Goal: Transaction & Acquisition: Purchase product/service

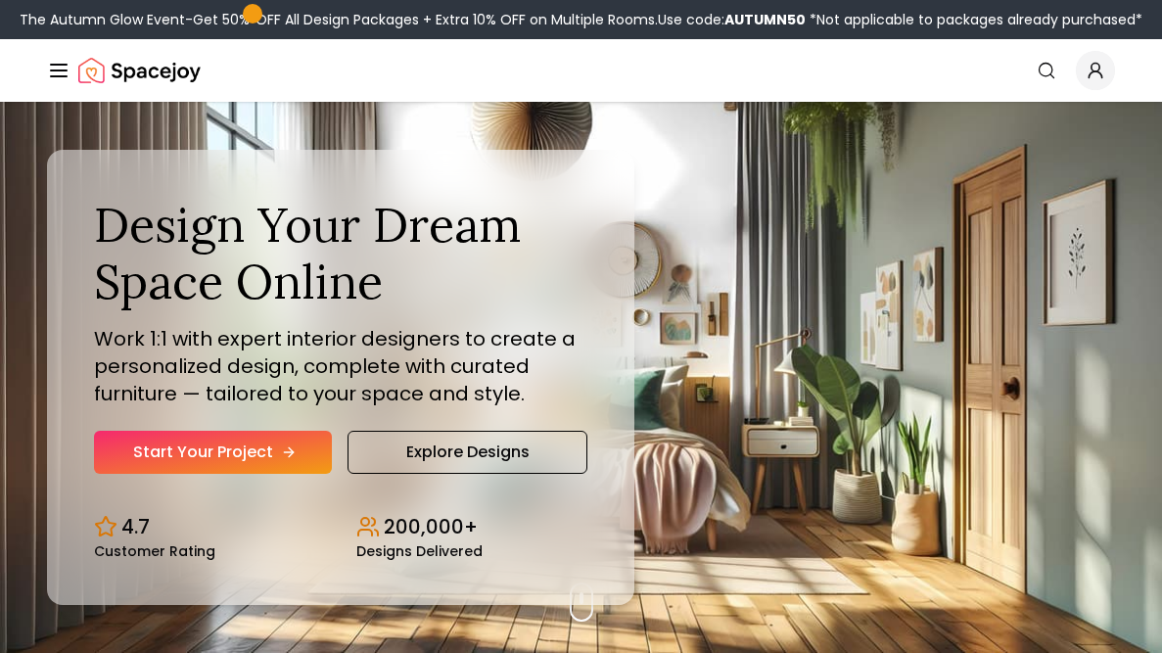
click at [276, 448] on link "Start Your Project" at bounding box center [213, 452] width 238 height 43
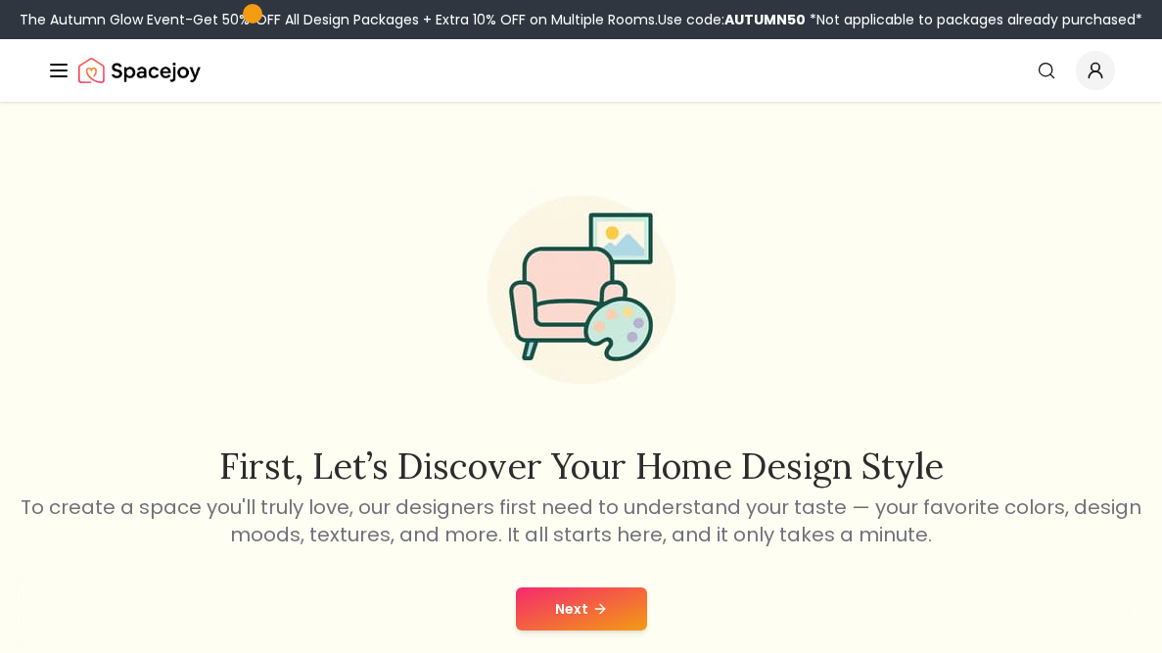
click at [575, 614] on button "Next" at bounding box center [581, 608] width 131 height 43
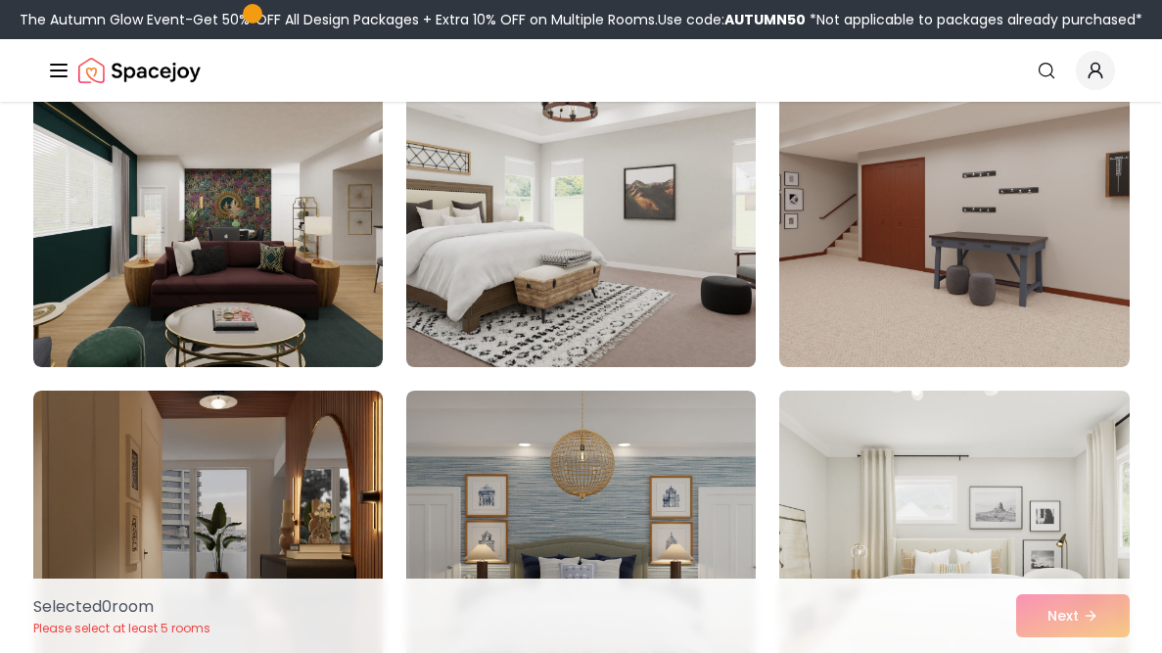
scroll to position [1902, 0]
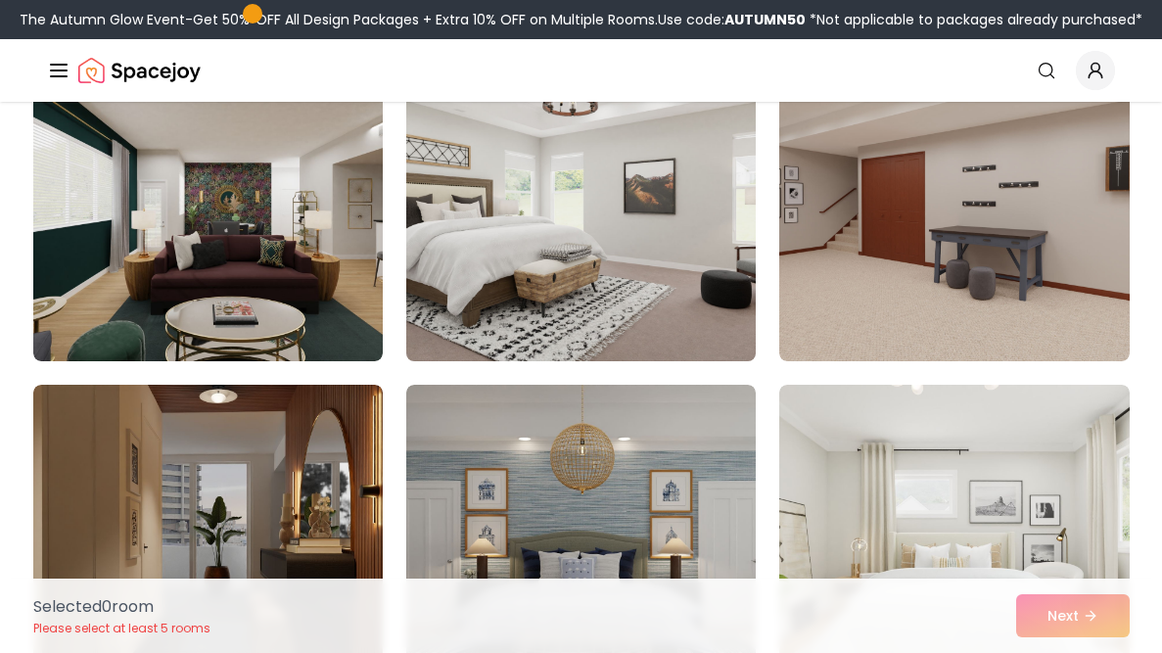
click at [650, 259] on img at bounding box center [580, 204] width 367 height 329
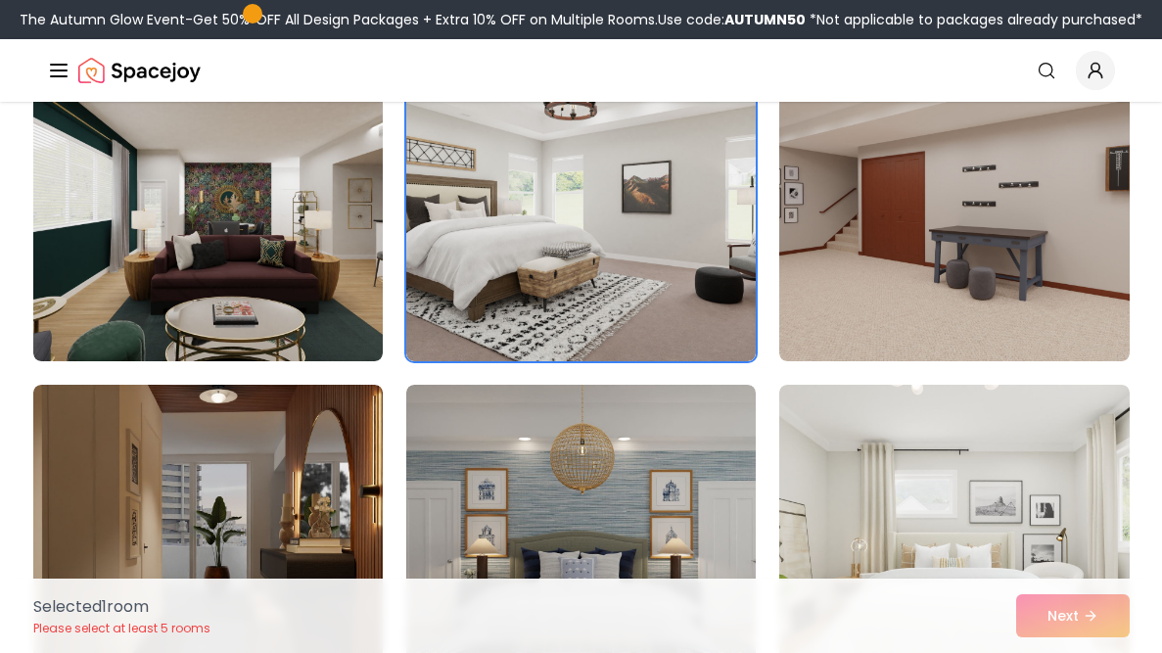
click at [1046, 625] on div "Selected 1 room Please select at least 5 rooms Next" at bounding box center [582, 616] width 1128 height 74
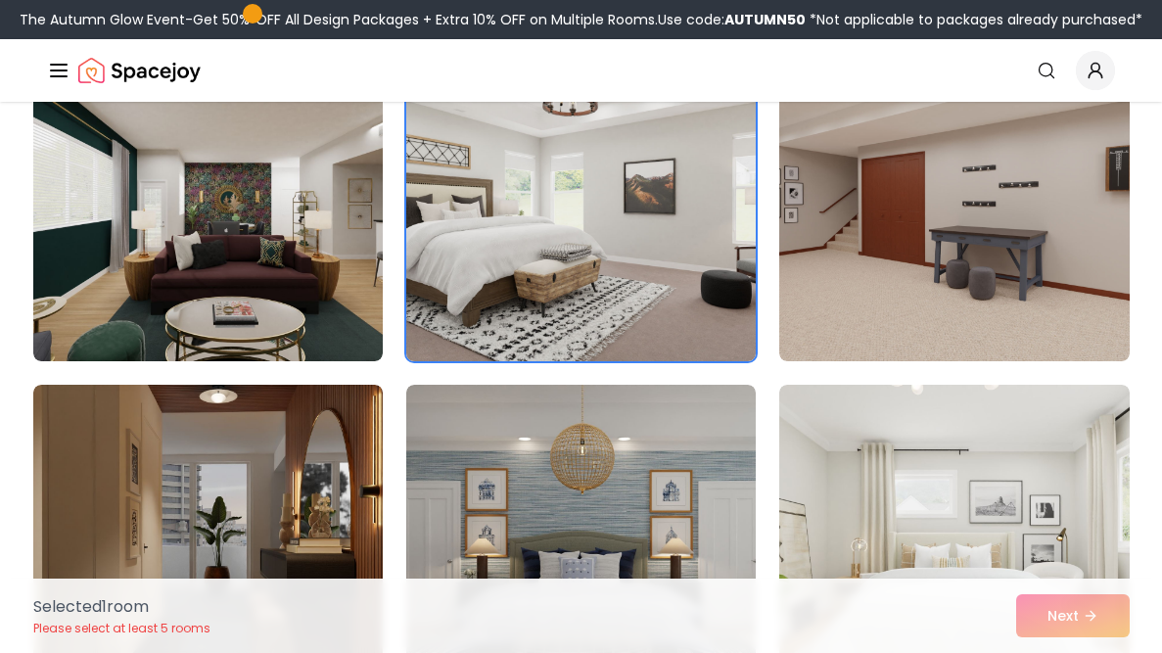
click at [570, 204] on img at bounding box center [580, 204] width 367 height 329
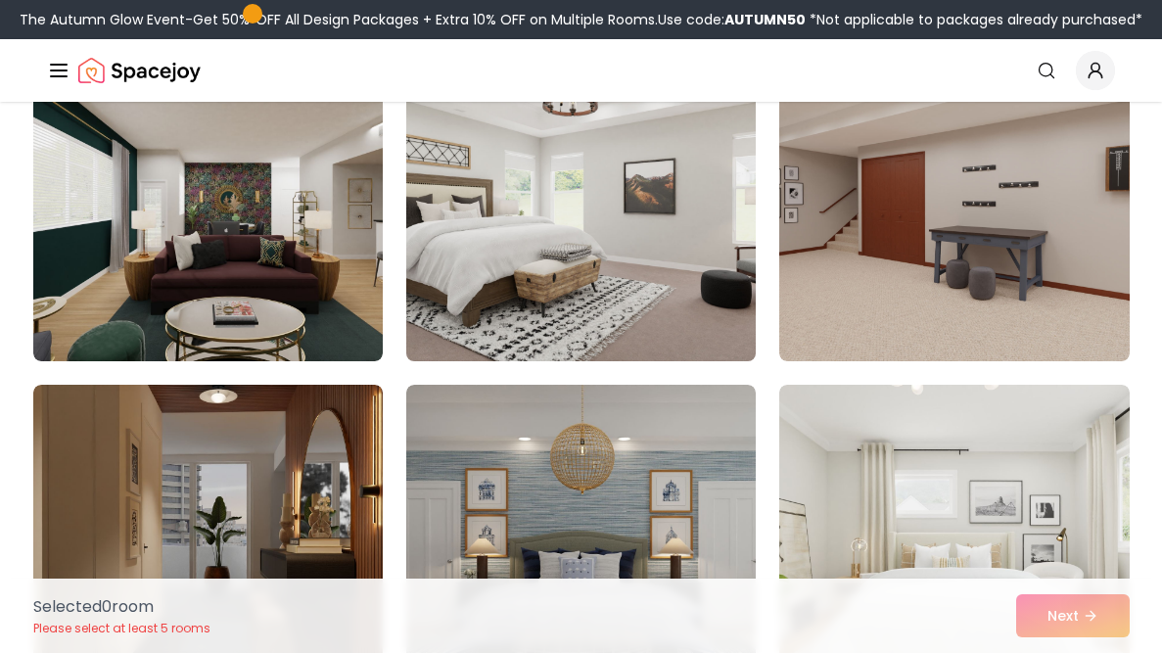
click at [571, 204] on img at bounding box center [580, 204] width 367 height 329
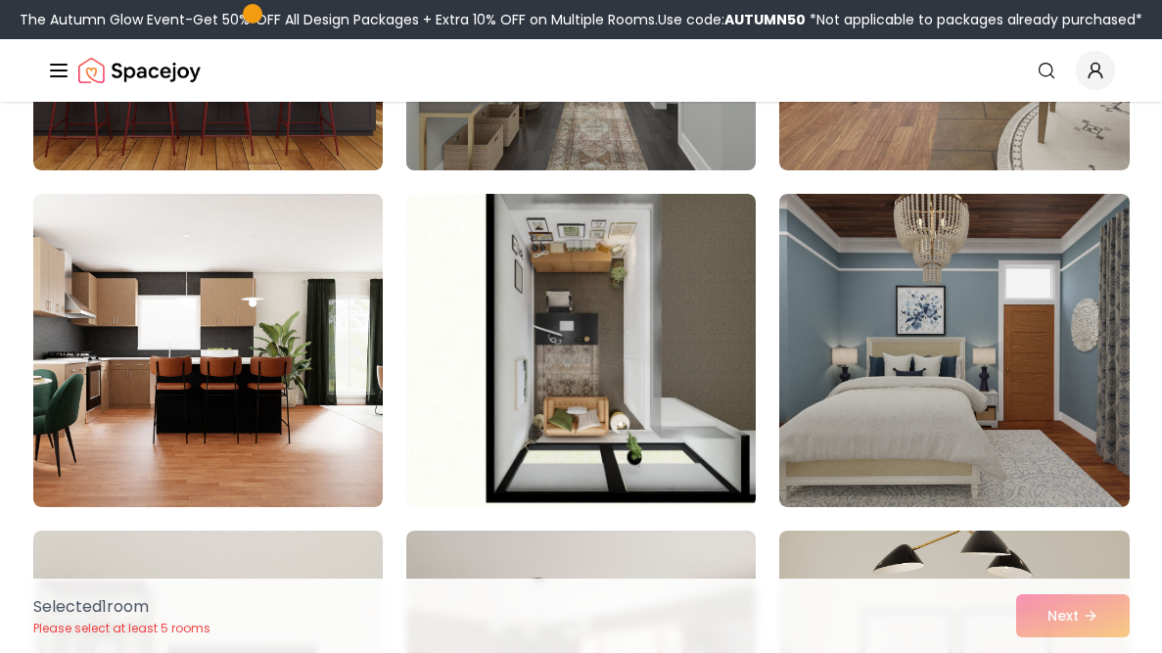
scroll to position [750, 0]
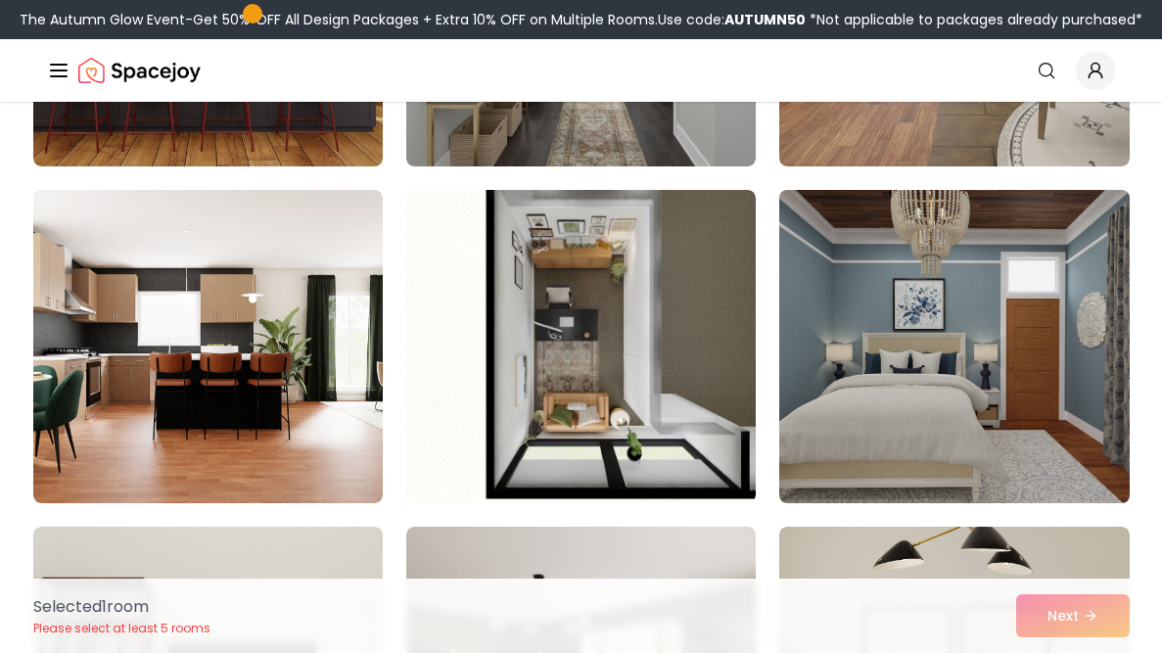
click at [935, 440] on img at bounding box center [954, 346] width 367 height 329
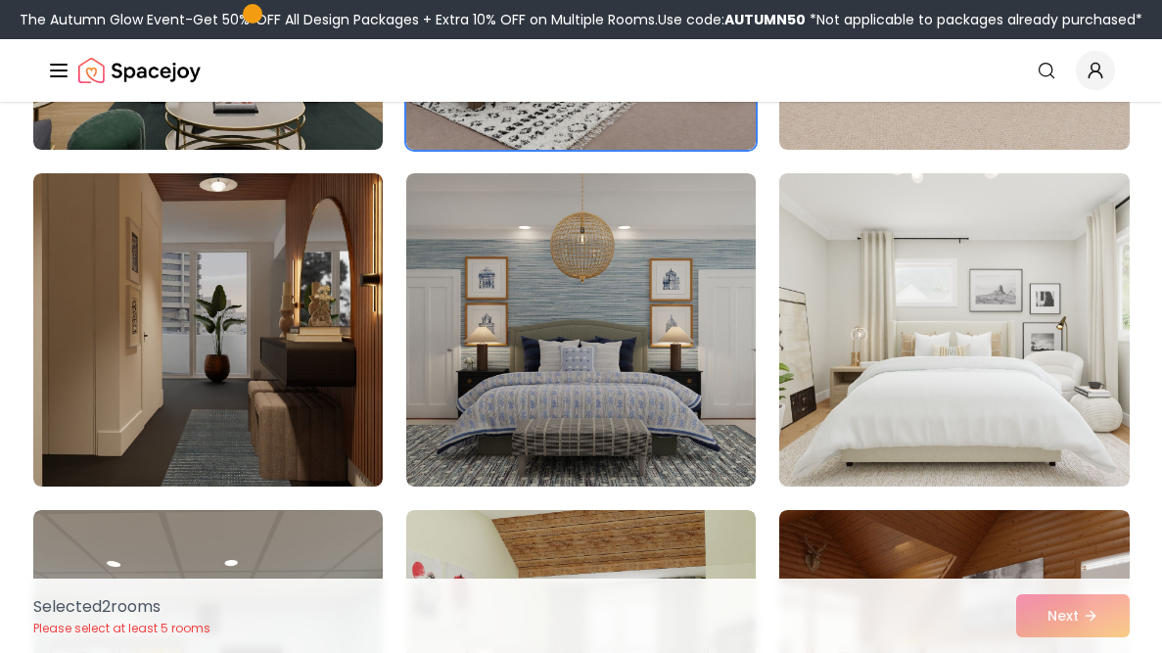
scroll to position [2115, 0]
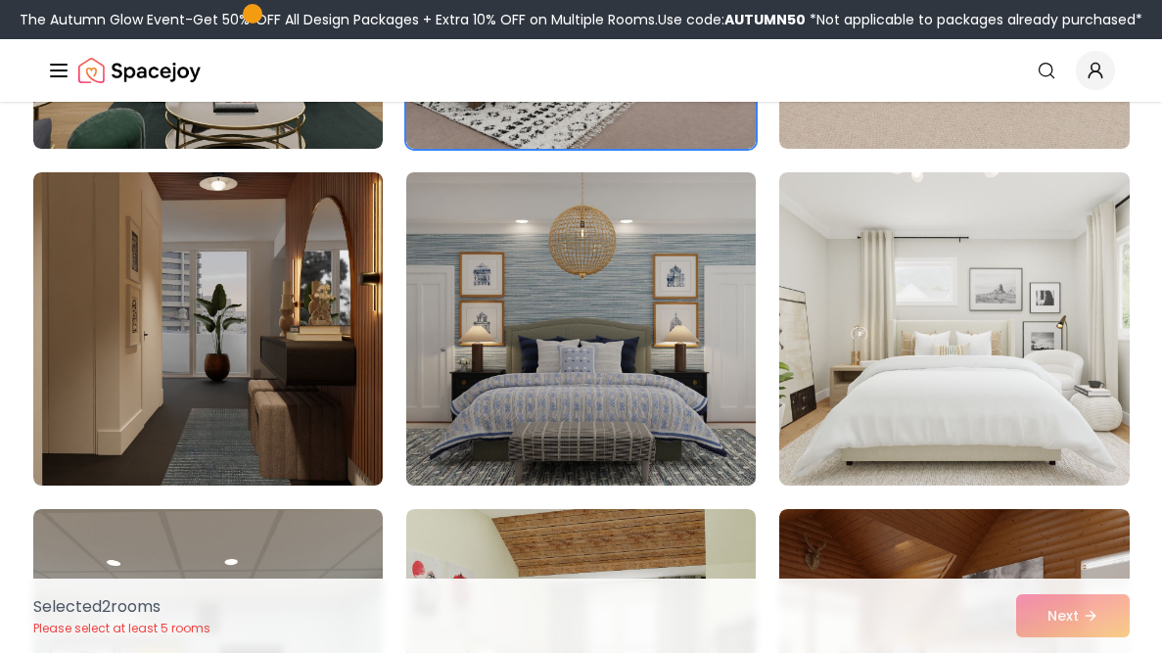
click at [647, 377] on img at bounding box center [580, 328] width 367 height 329
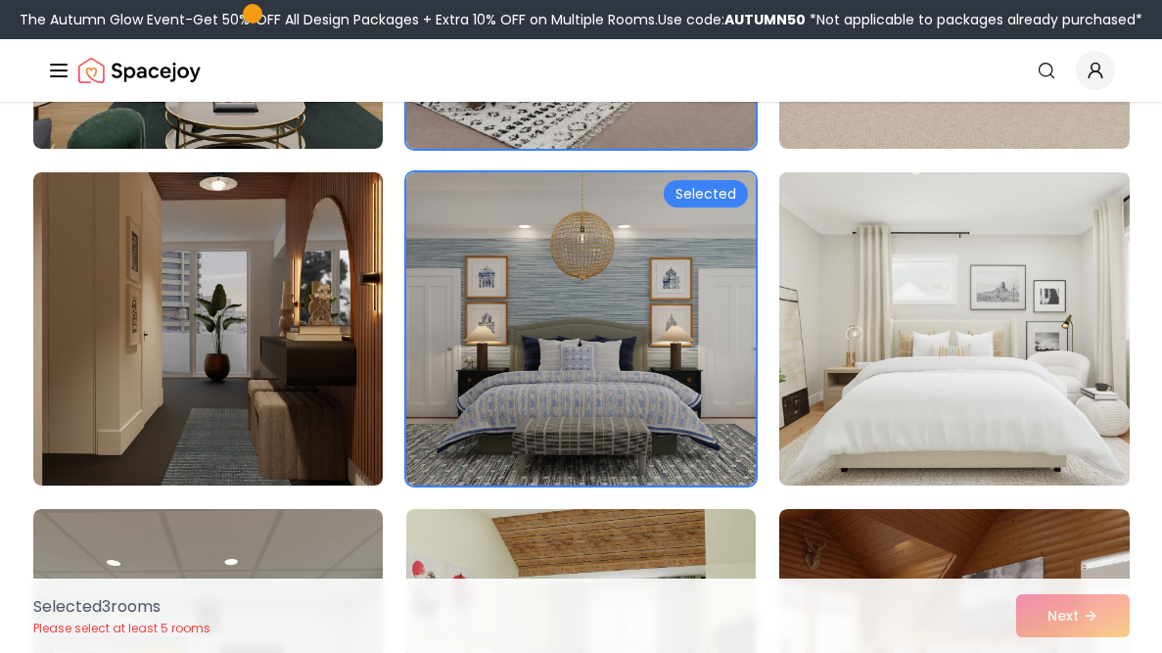
click at [998, 337] on img at bounding box center [954, 328] width 367 height 329
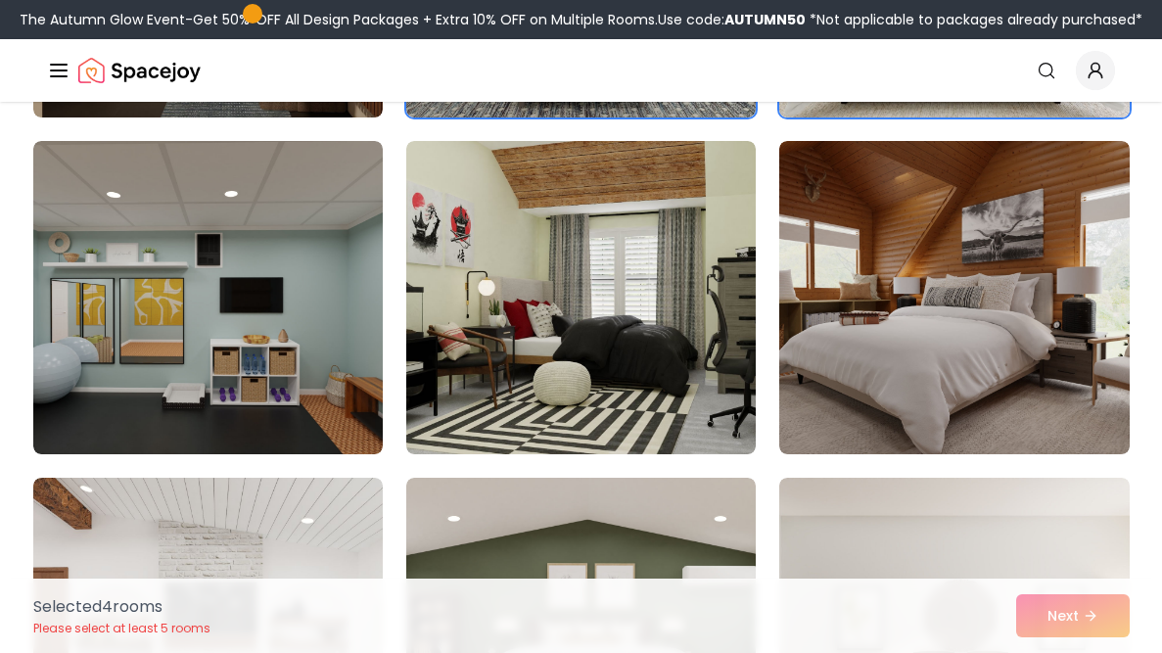
scroll to position [2493, 0]
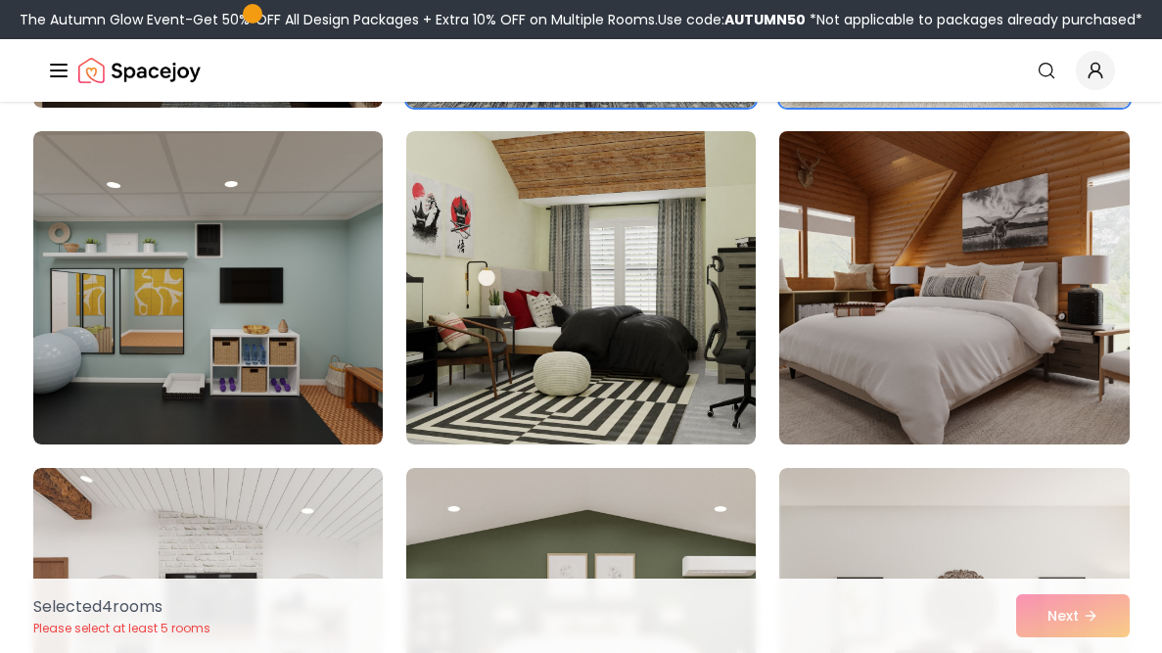
click at [940, 336] on img at bounding box center [954, 287] width 367 height 329
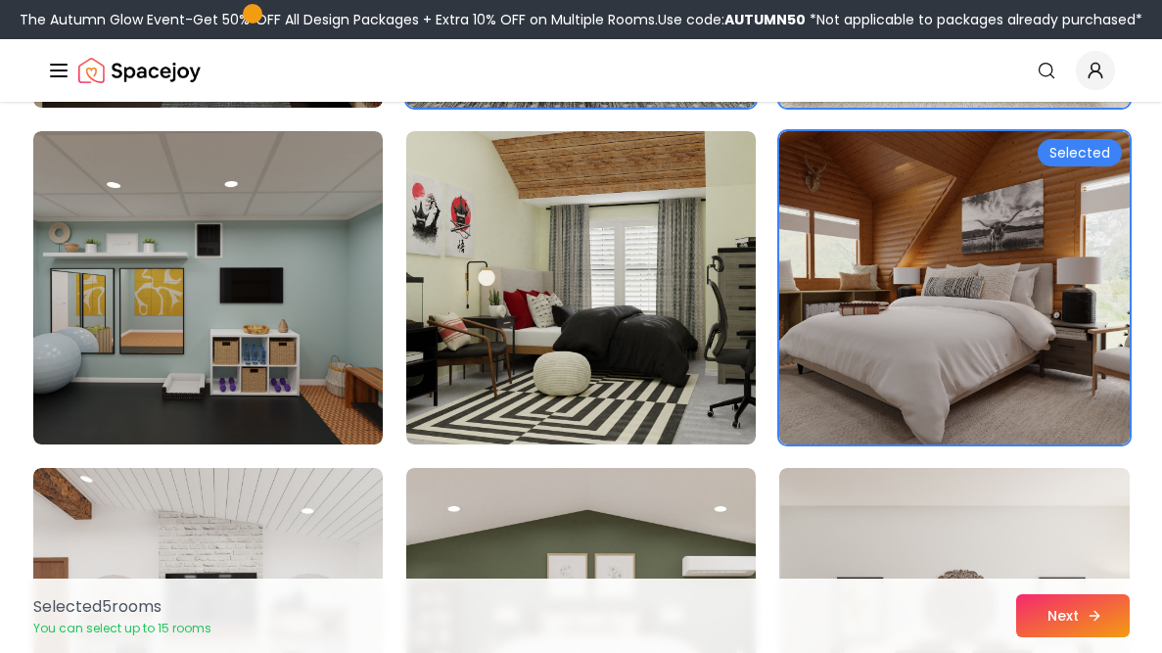
click at [1111, 630] on button "Next" at bounding box center [1073, 615] width 114 height 43
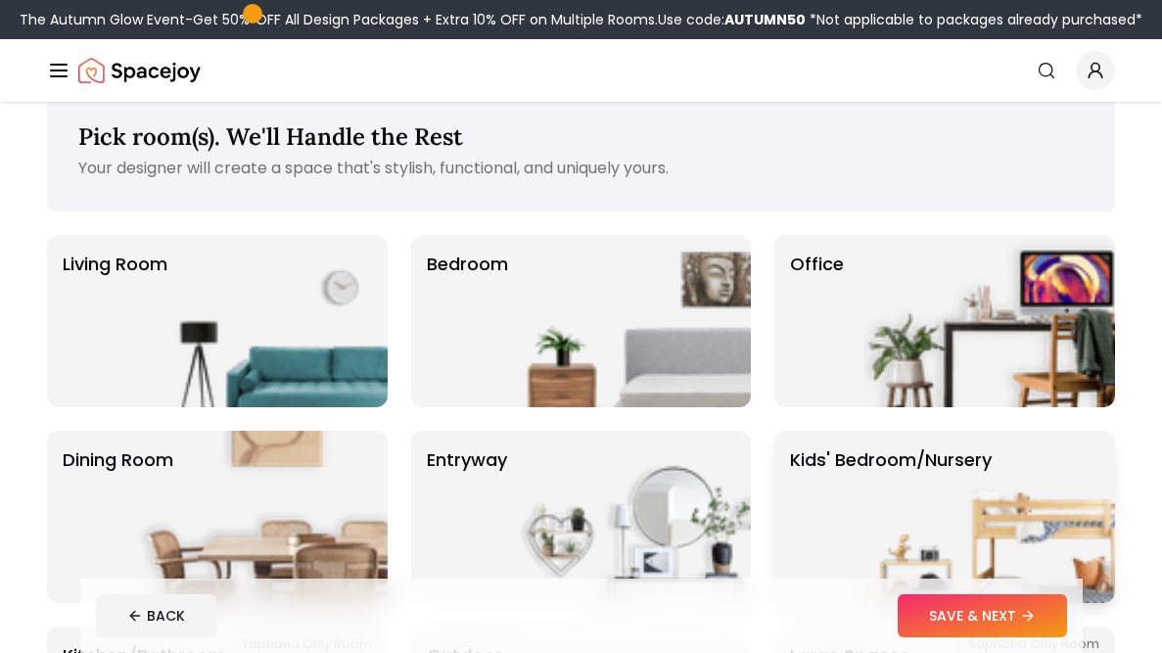
scroll to position [32, 0]
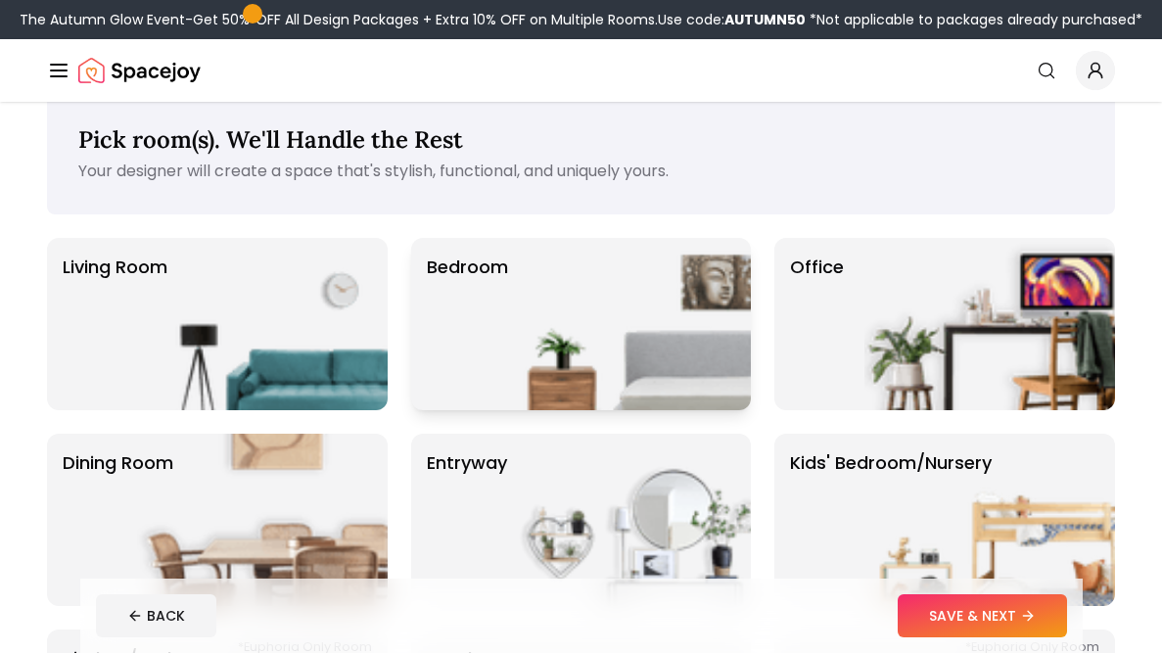
click at [683, 282] on img at bounding box center [625, 324] width 251 height 172
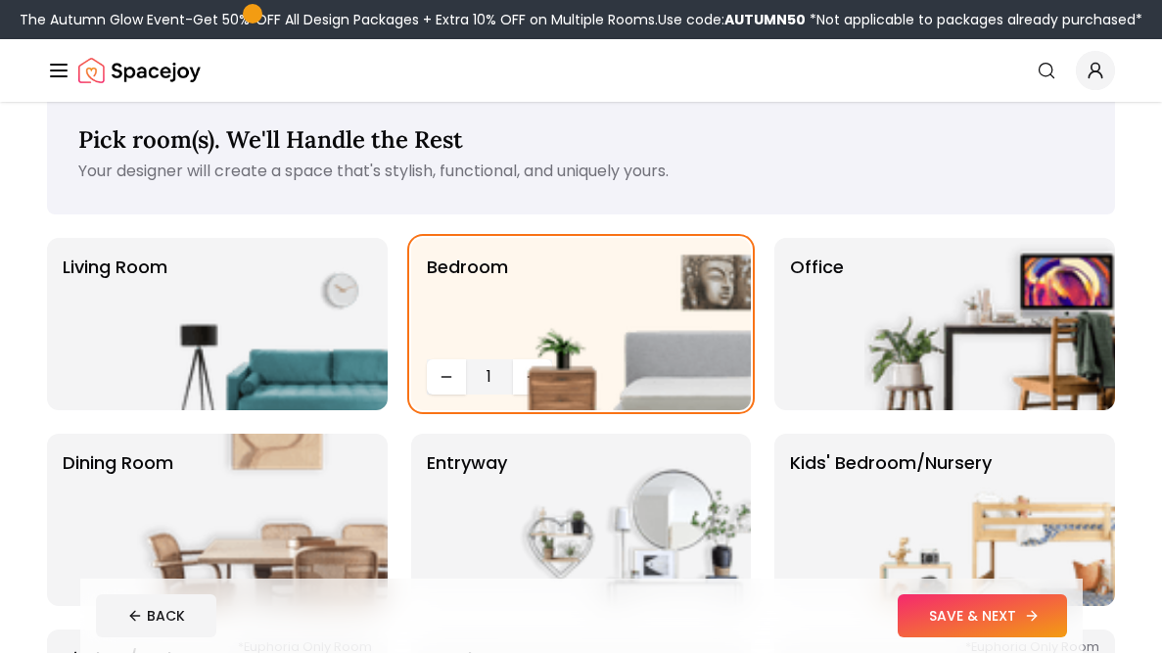
click at [1014, 618] on button "SAVE & NEXT" at bounding box center [982, 615] width 169 height 43
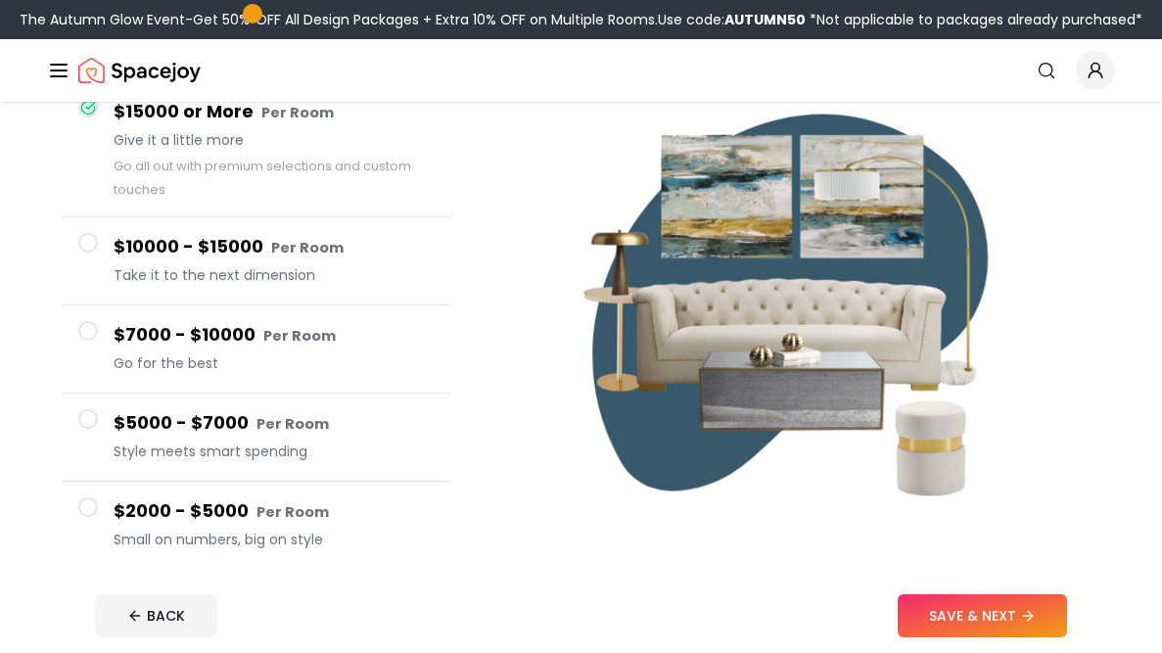
scroll to position [212, 0]
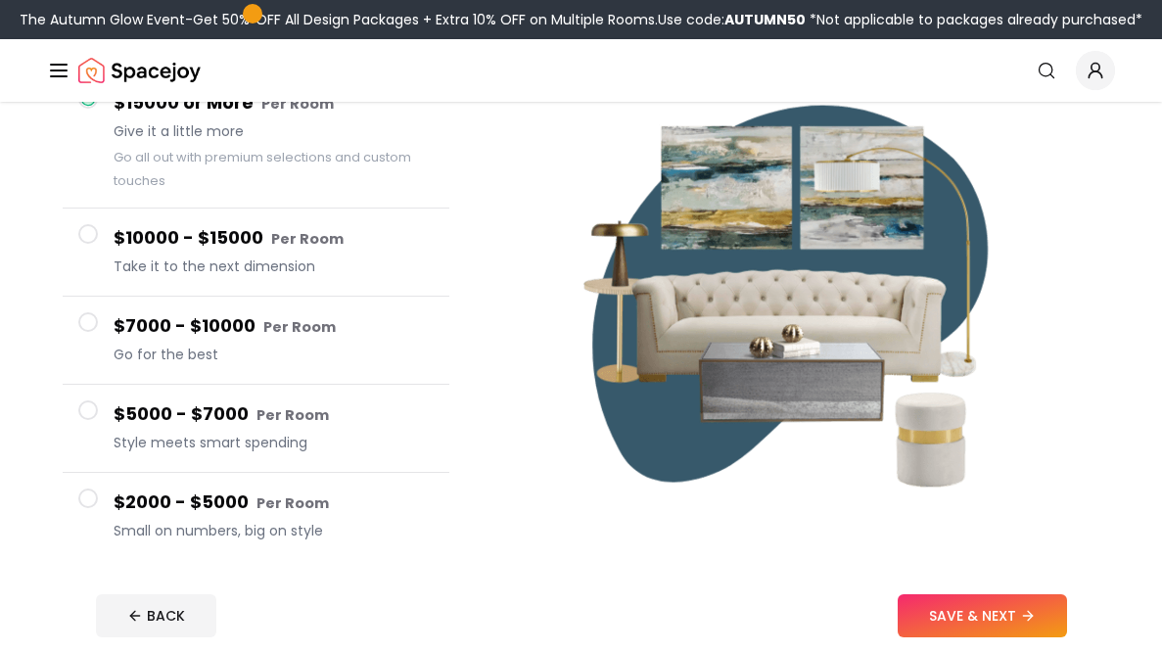
click at [818, 367] on img at bounding box center [798, 296] width 476 height 476
click at [228, 345] on span "Go for the best" at bounding box center [274, 355] width 320 height 20
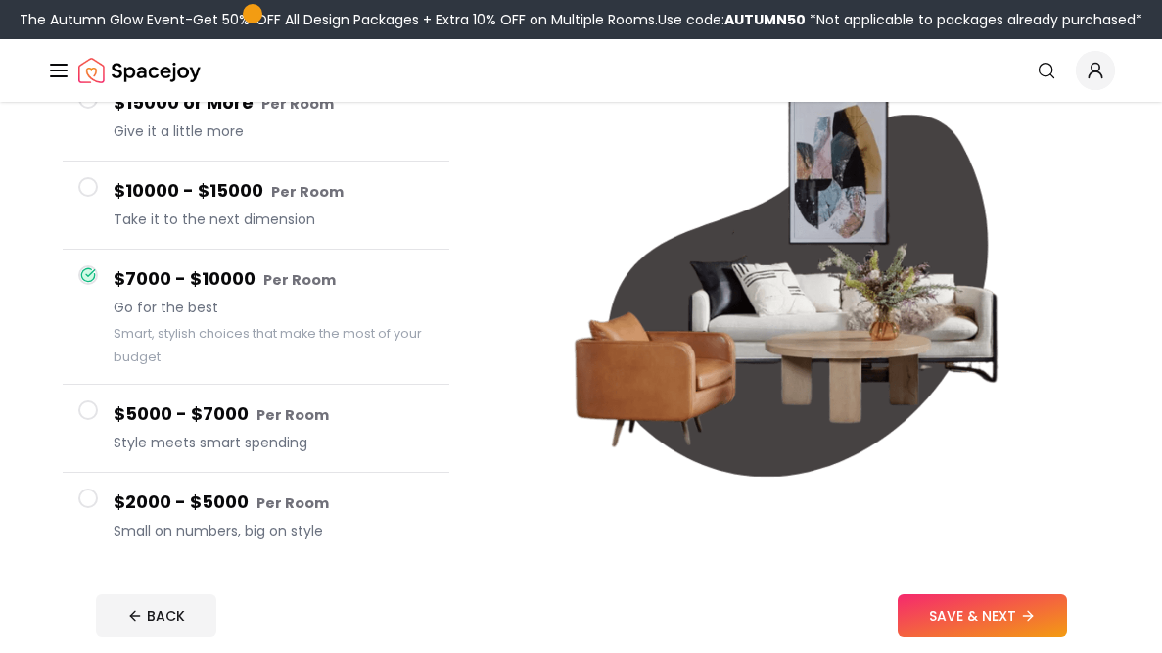
click at [252, 426] on h4 "$5000 - $7000 Per Room" at bounding box center [274, 414] width 320 height 28
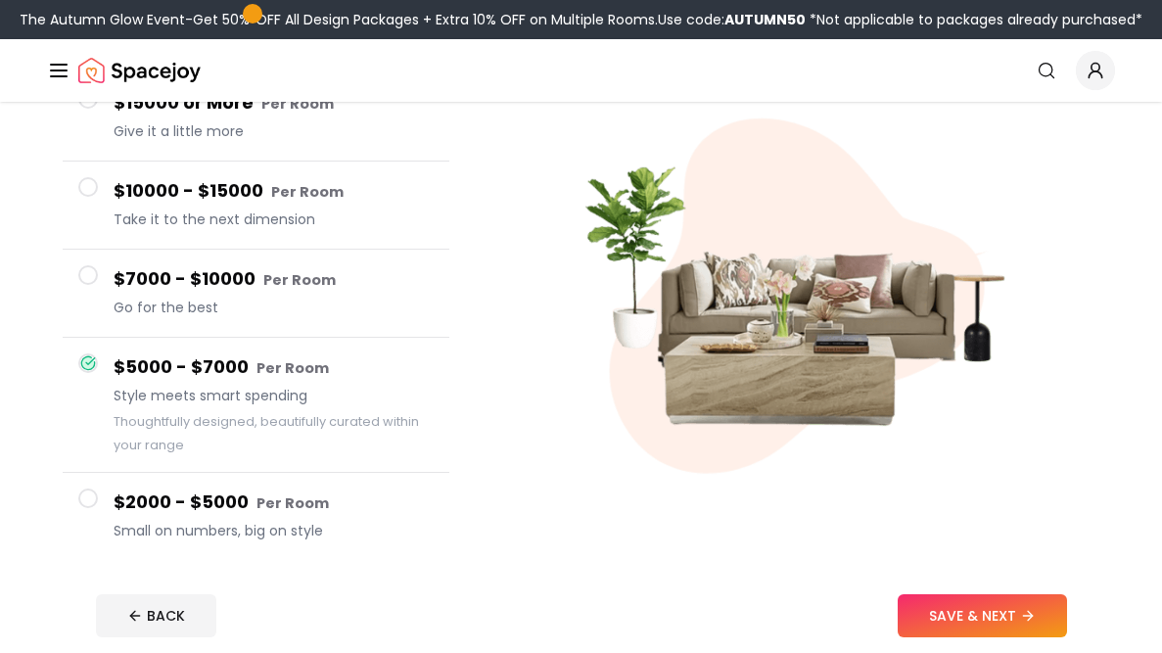
click at [266, 500] on small "Per Room" at bounding box center [293, 503] width 72 height 20
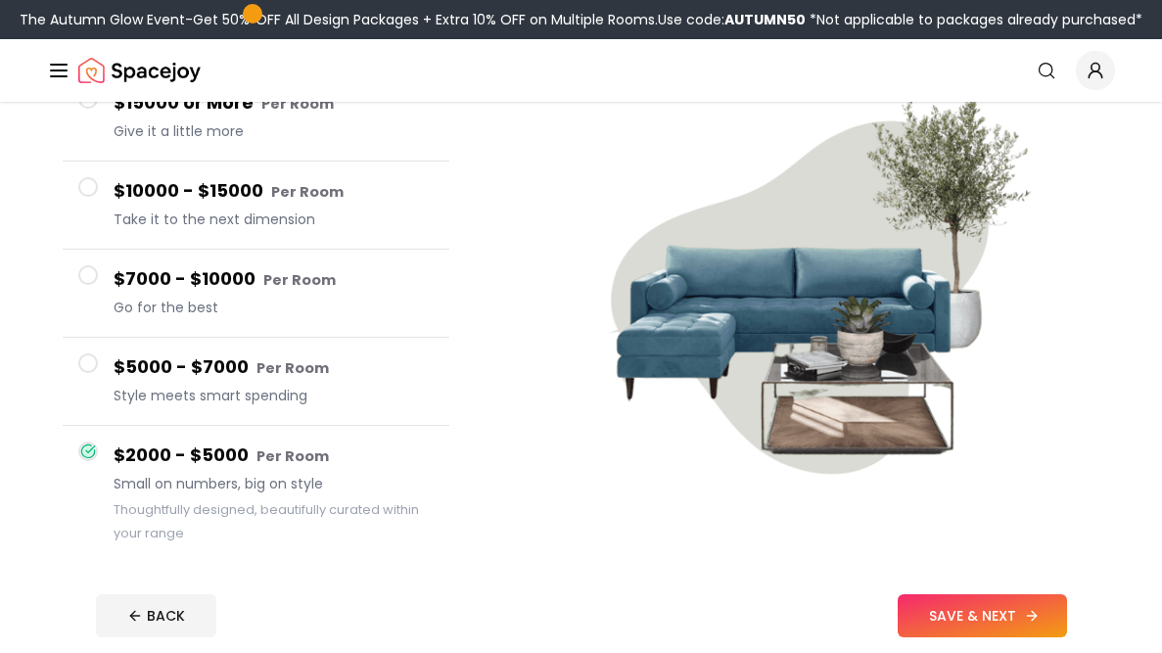
click at [994, 630] on button "SAVE & NEXT" at bounding box center [982, 615] width 169 height 43
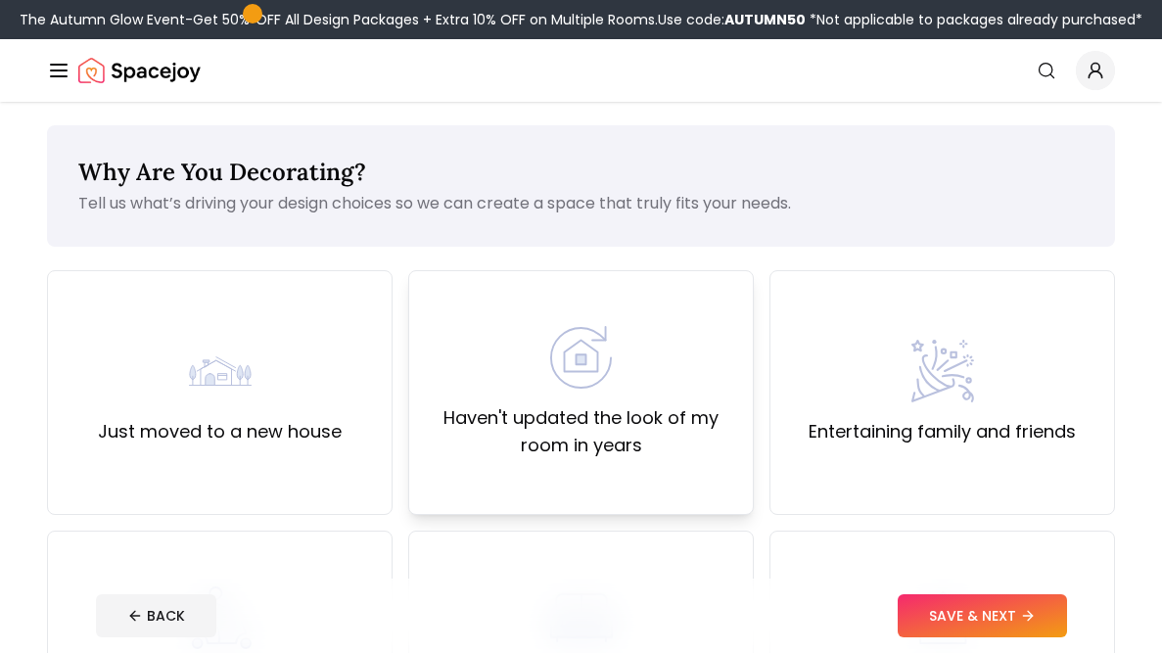
click at [670, 470] on div "Haven't updated the look of my room in years" at bounding box center [581, 392] width 346 height 245
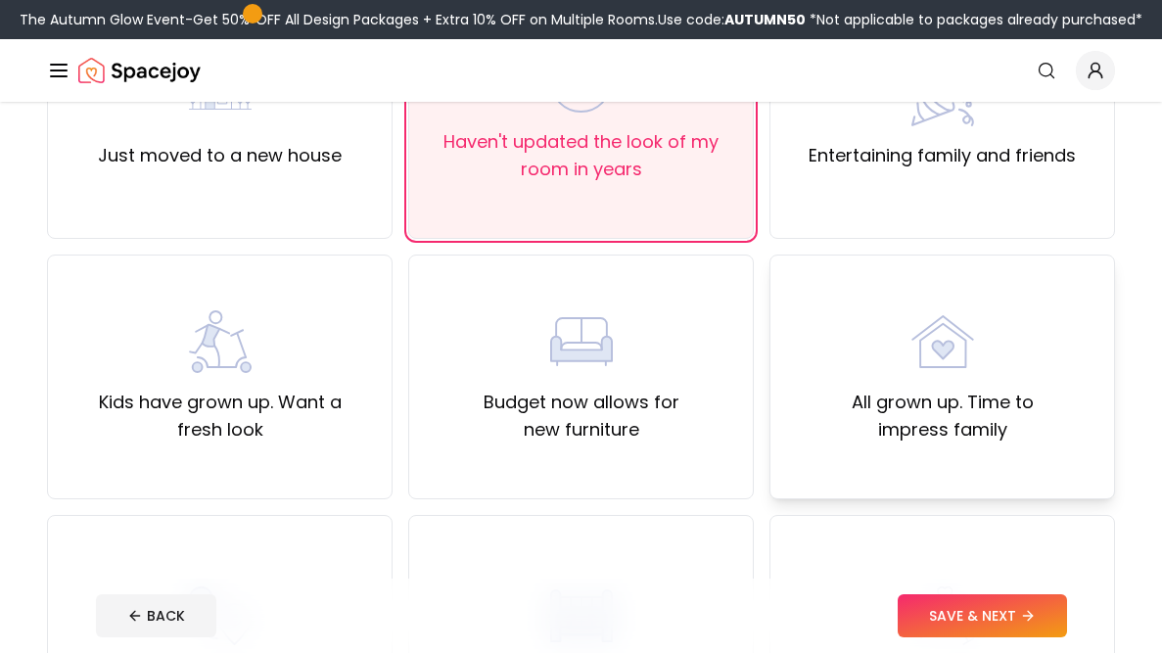
scroll to position [299, 0]
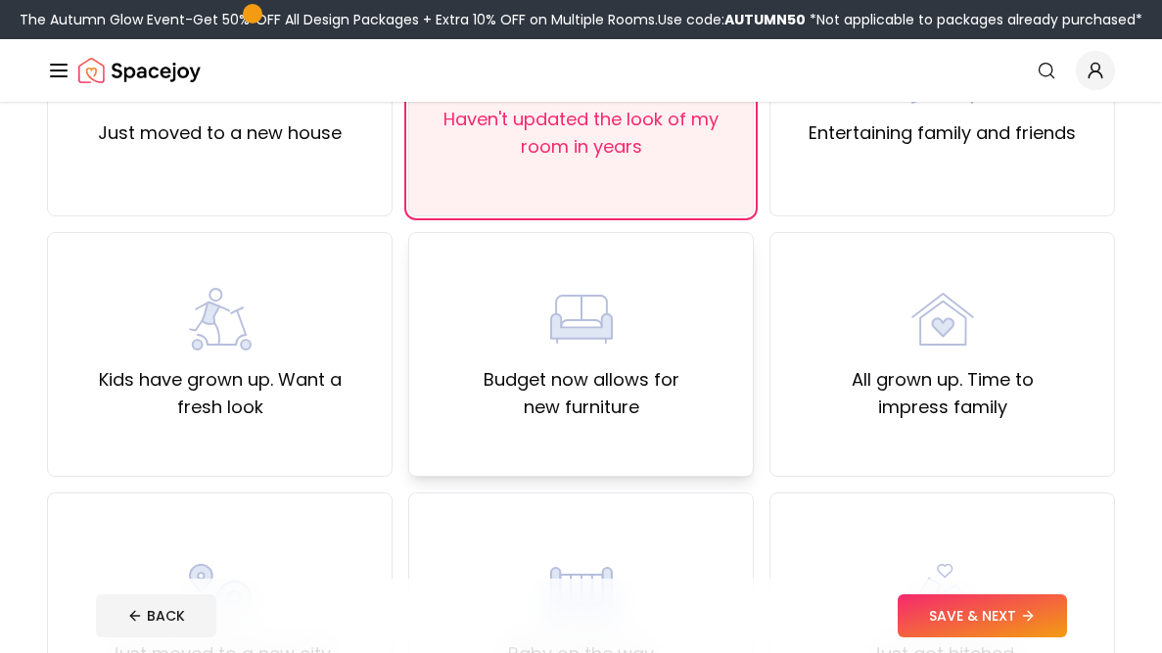
click at [652, 344] on div "Budget now allows for new furniture" at bounding box center [581, 354] width 312 height 133
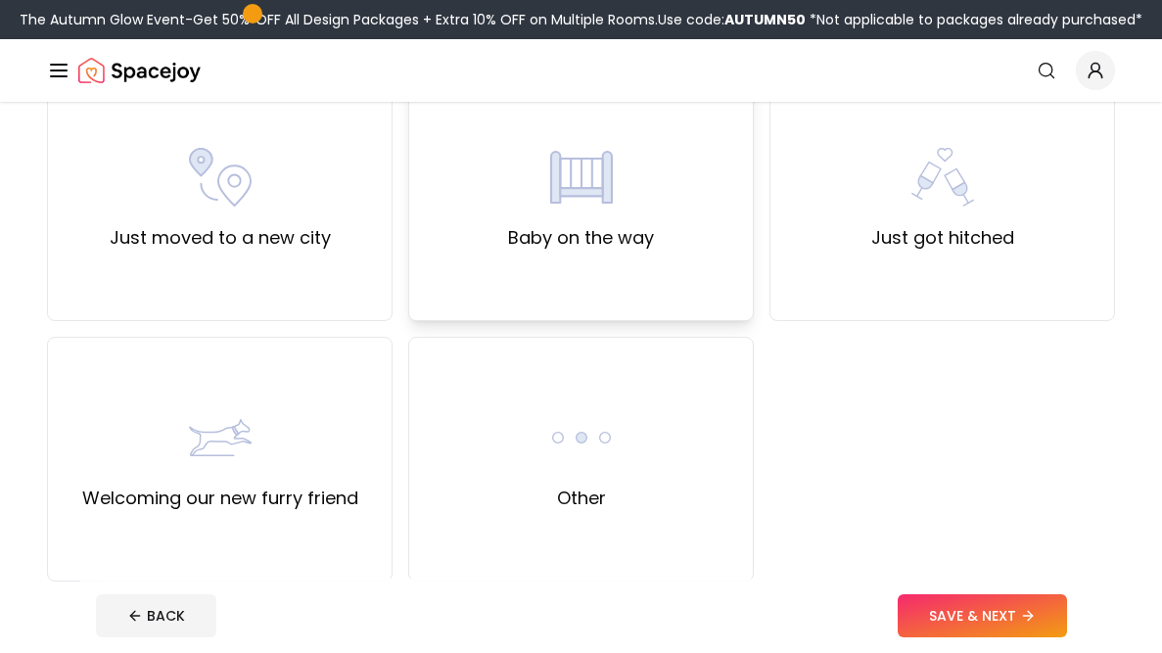
scroll to position [717, 0]
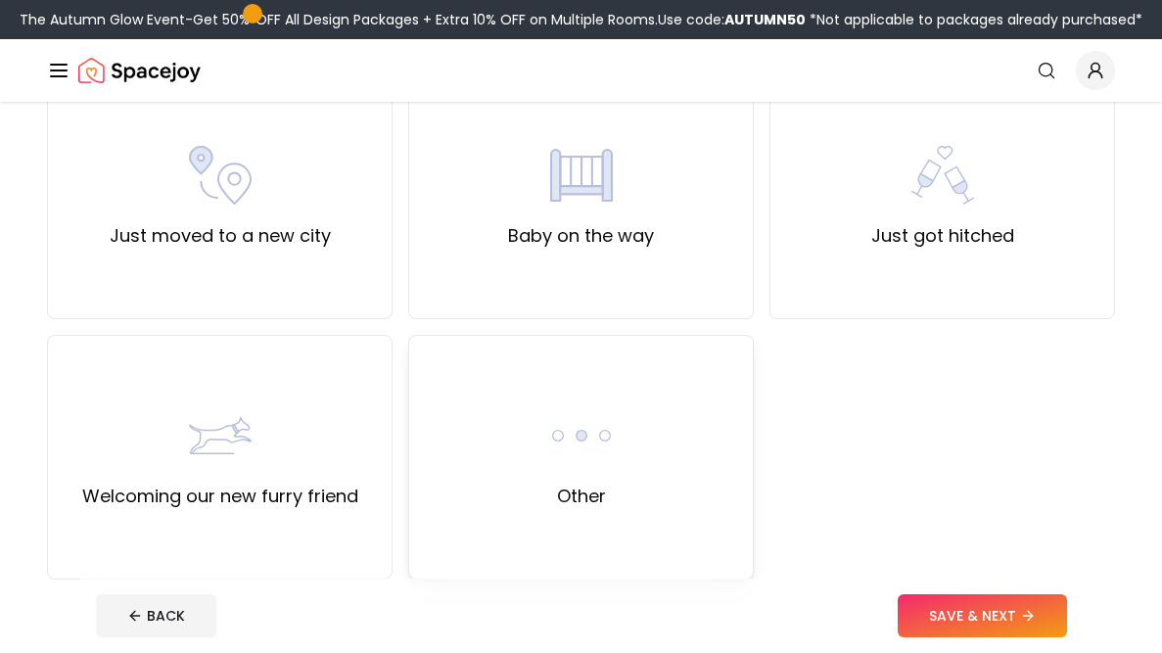
click at [677, 422] on div "Other" at bounding box center [581, 457] width 346 height 245
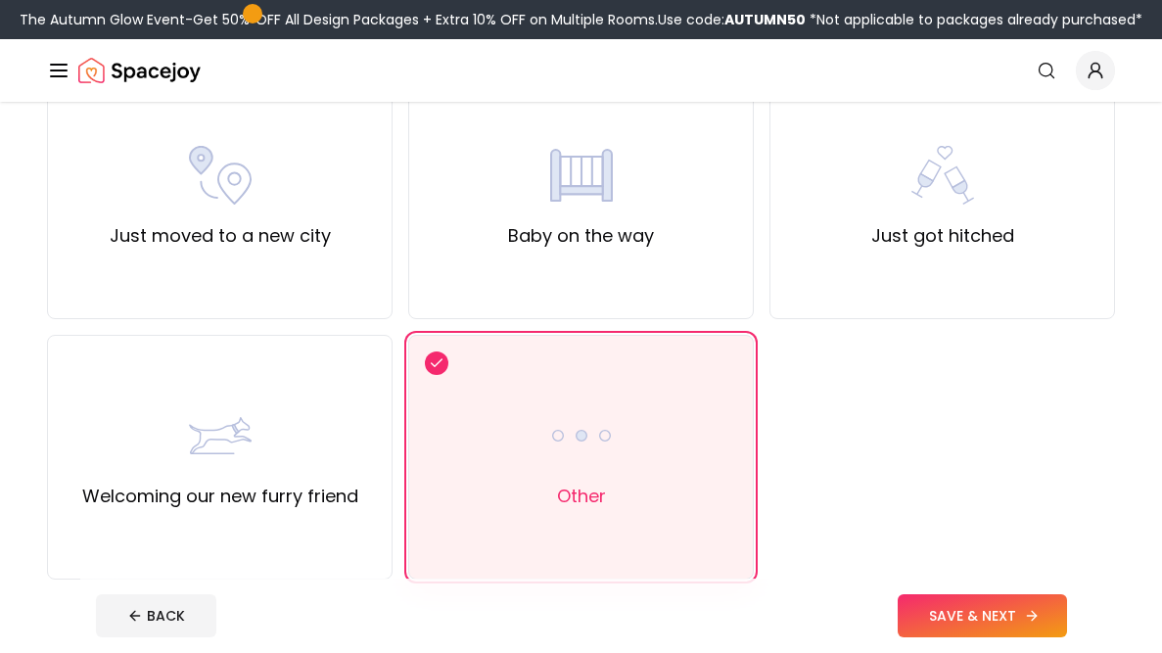
click at [1012, 615] on button "SAVE & NEXT" at bounding box center [982, 615] width 169 height 43
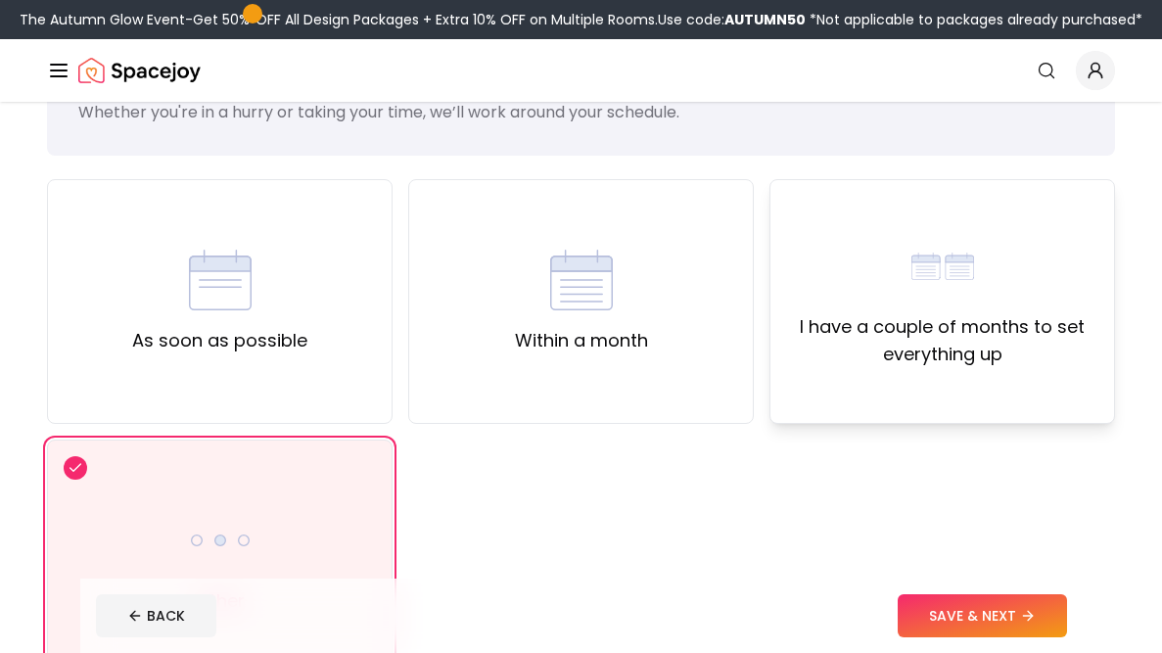
scroll to position [106, 0]
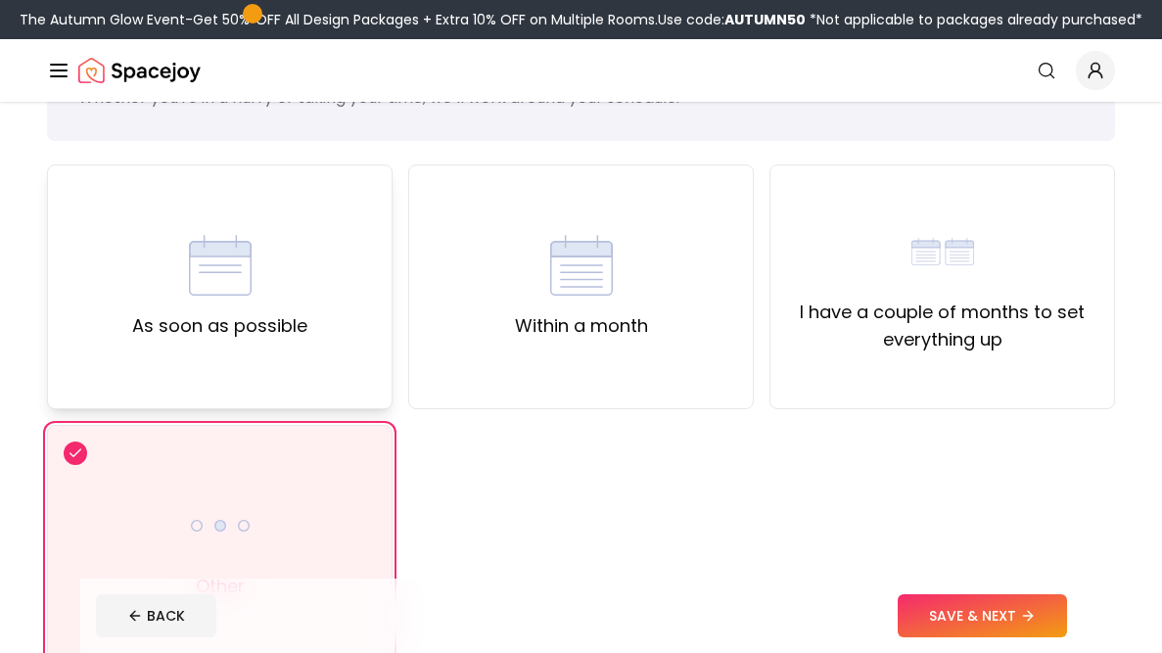
click at [201, 228] on div "As soon as possible" at bounding box center [220, 286] width 346 height 245
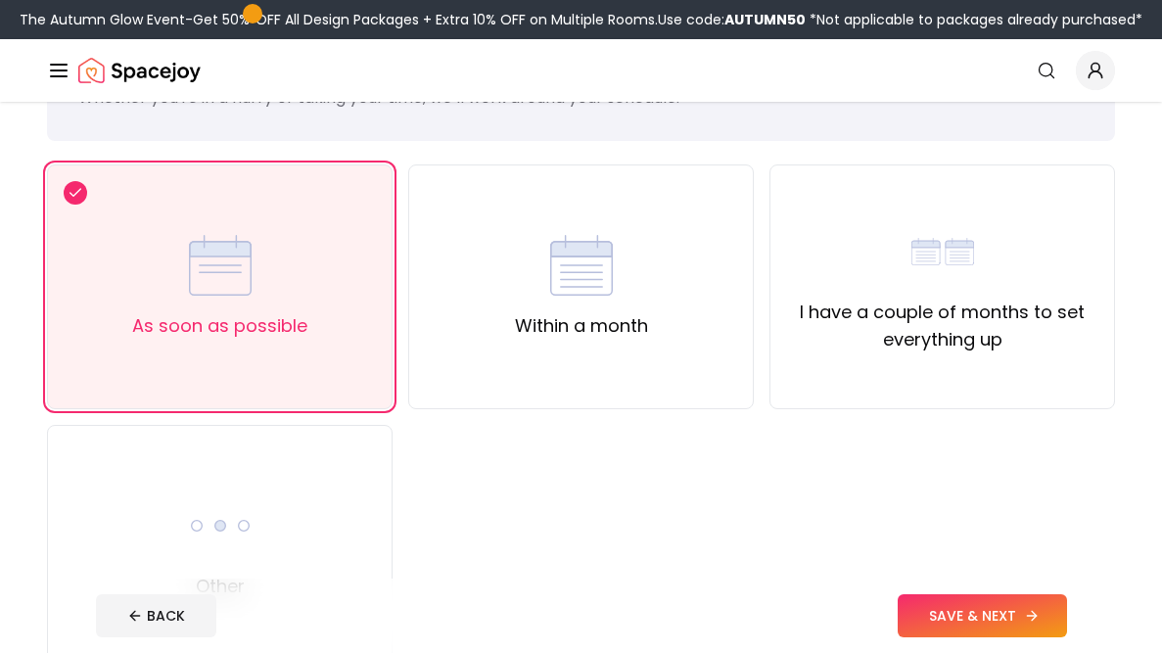
click at [947, 622] on button "SAVE & NEXT" at bounding box center [982, 615] width 169 height 43
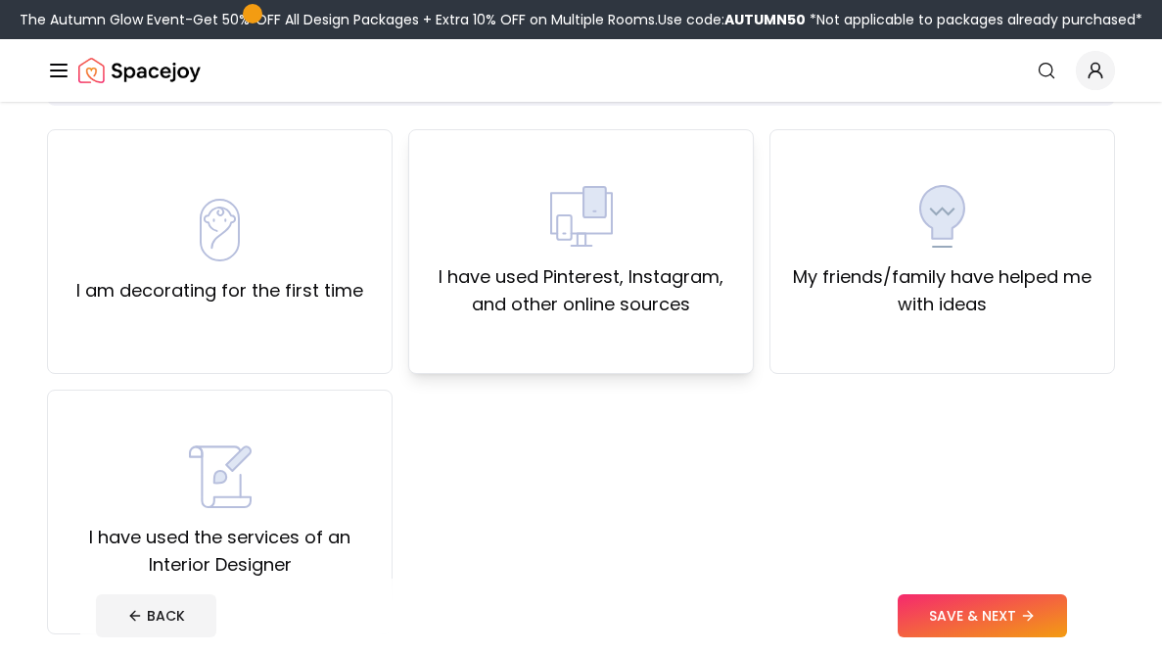
scroll to position [148, 0]
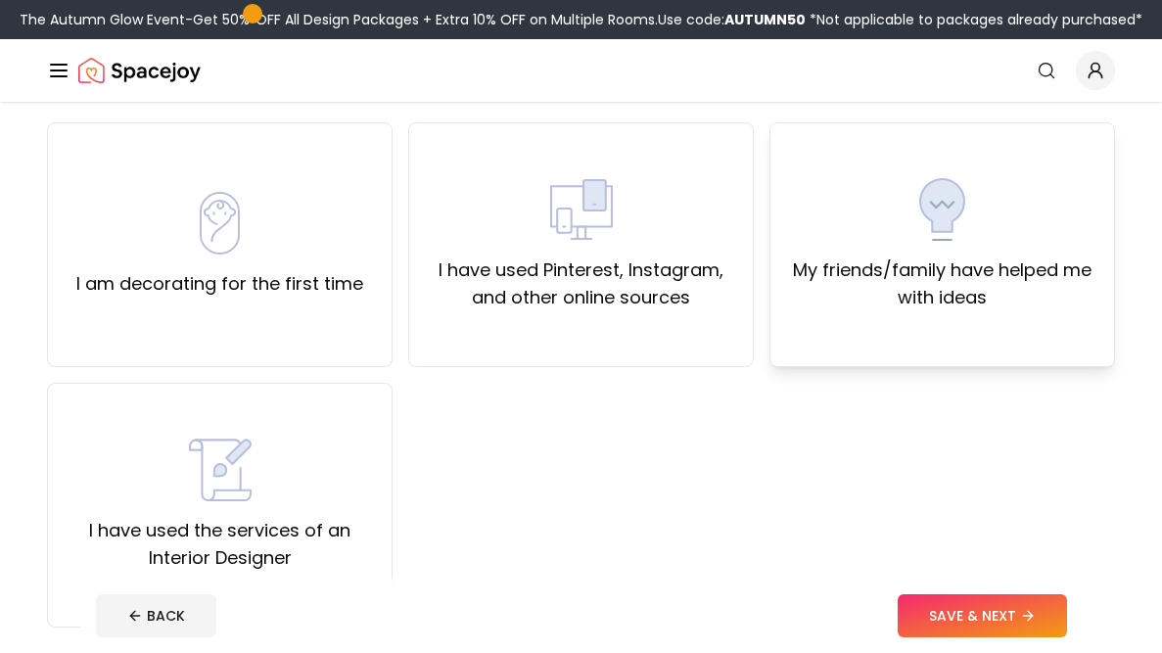
click at [900, 359] on div "My friends/family have helped me with ideas" at bounding box center [943, 244] width 346 height 245
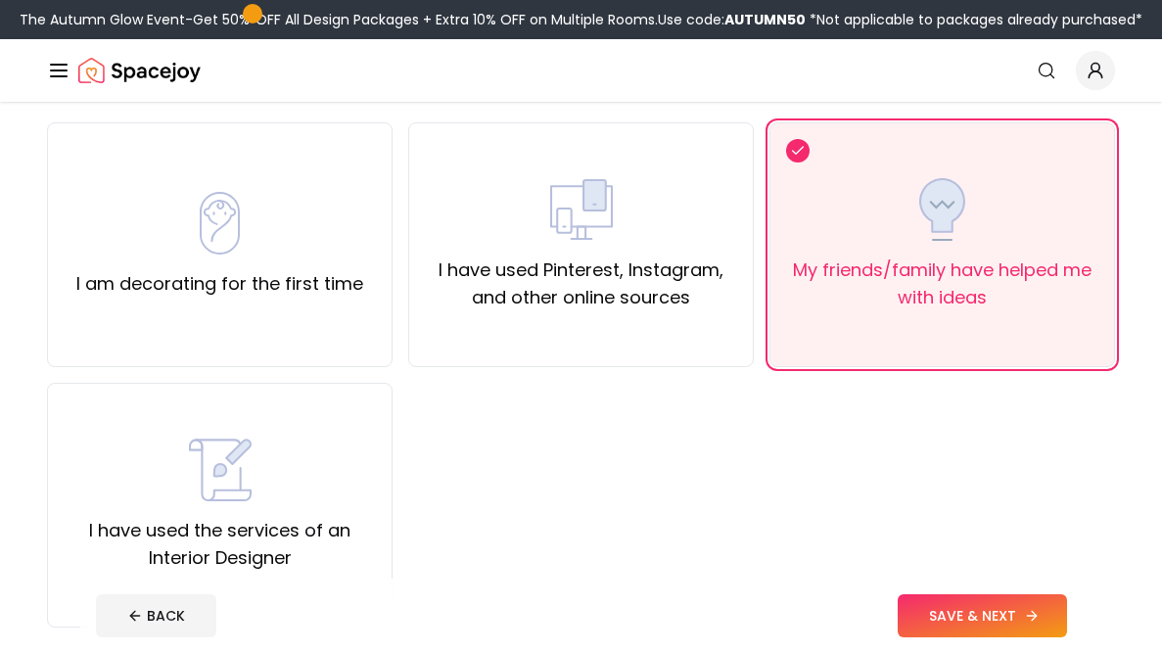
click at [985, 595] on button "SAVE & NEXT" at bounding box center [982, 615] width 169 height 43
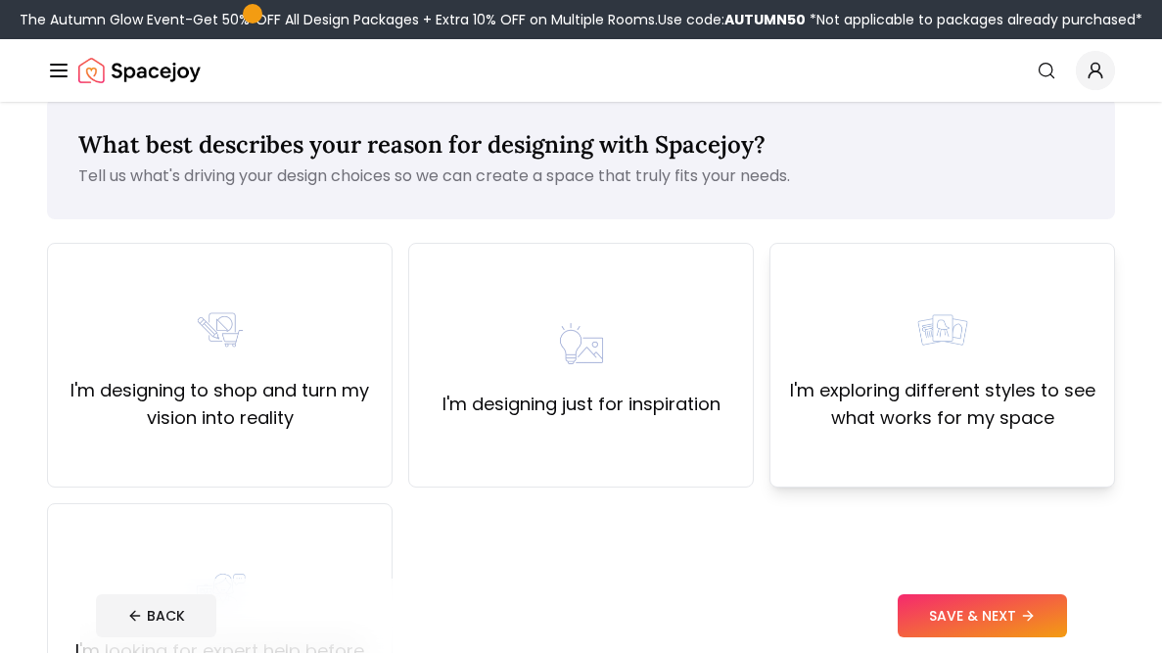
scroll to position [31, 0]
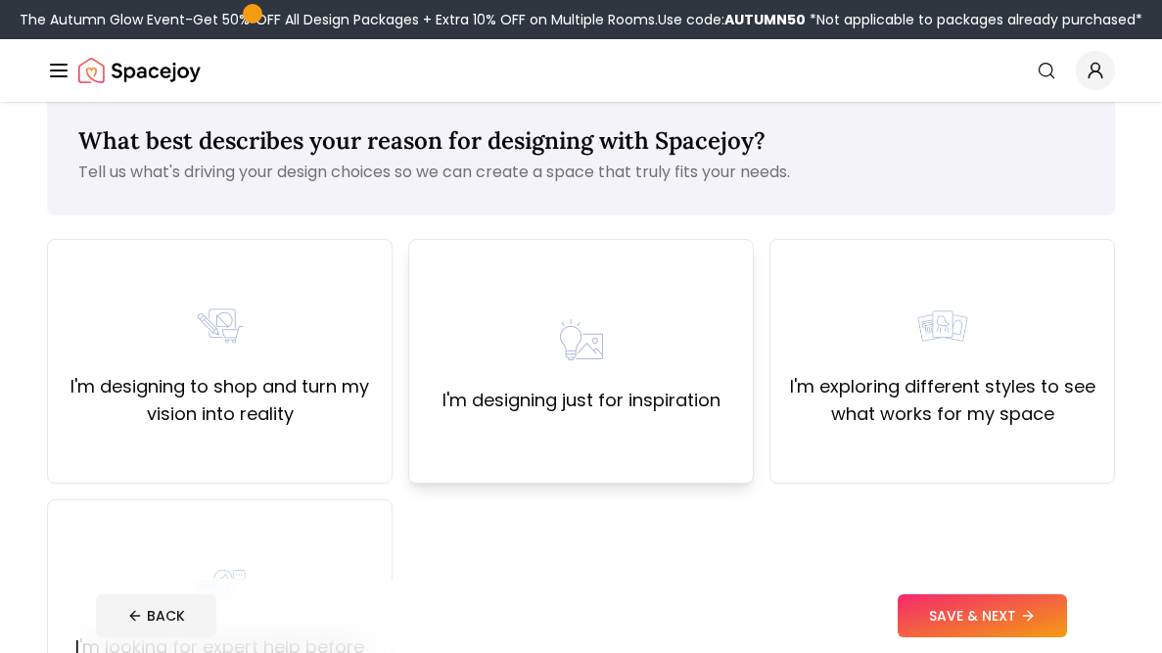
click at [585, 390] on label "I'm designing just for inspiration" at bounding box center [582, 400] width 278 height 27
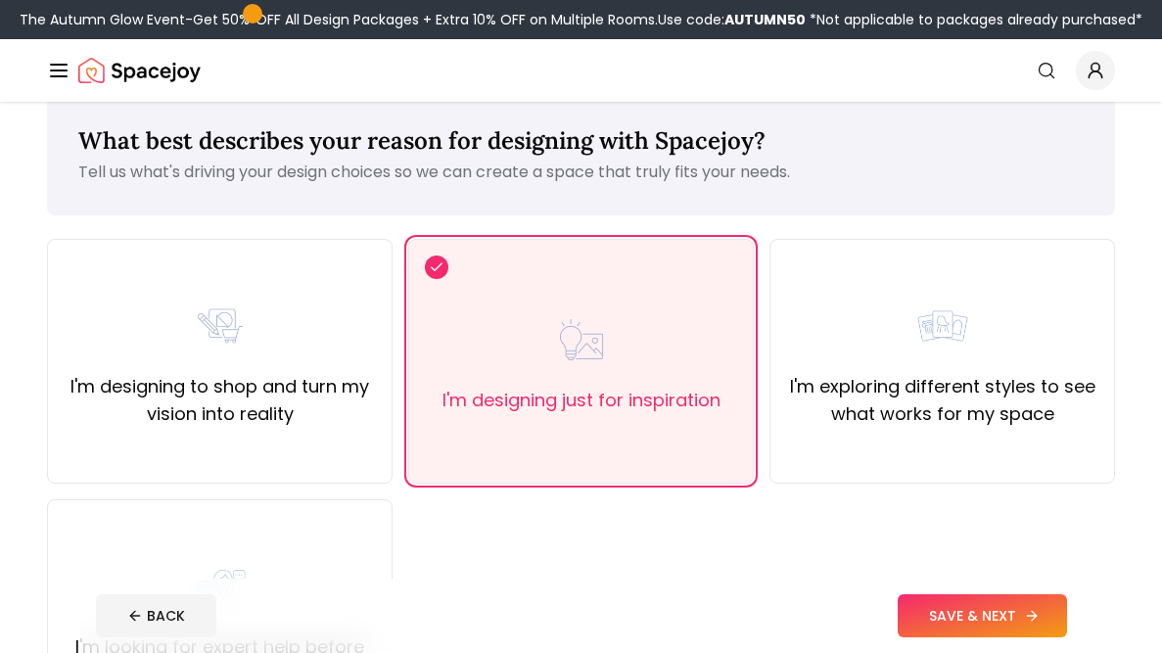
click at [969, 626] on button "SAVE & NEXT" at bounding box center [982, 615] width 169 height 43
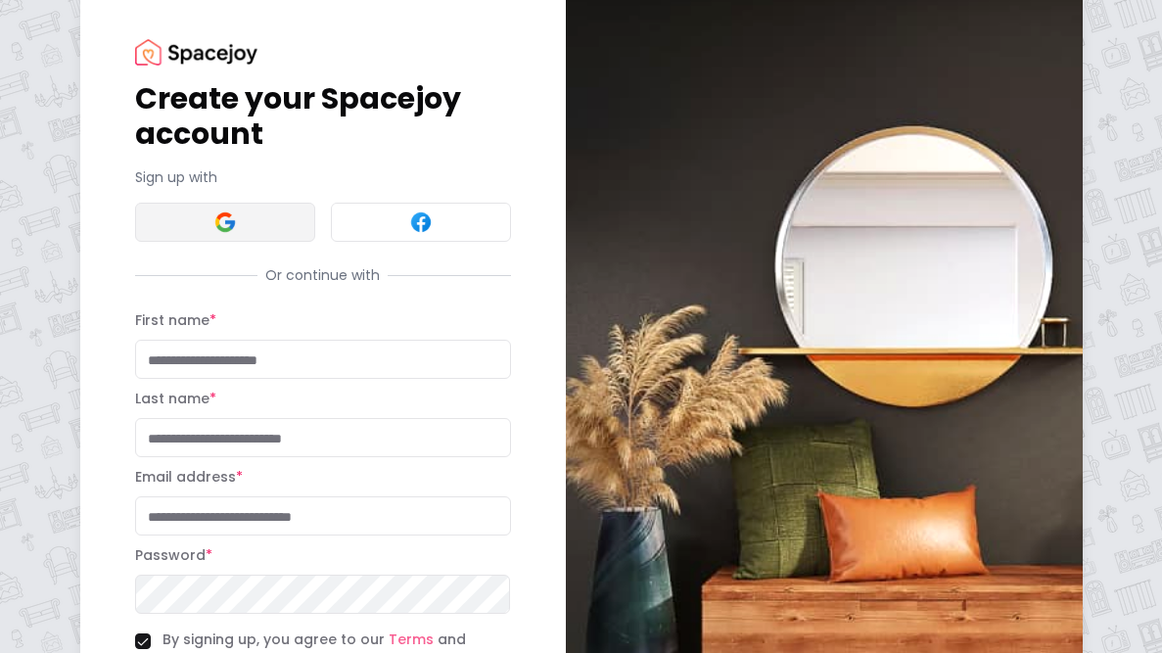
click at [225, 229] on img at bounding box center [224, 221] width 23 height 23
